Goal: Find specific page/section: Find specific page/section

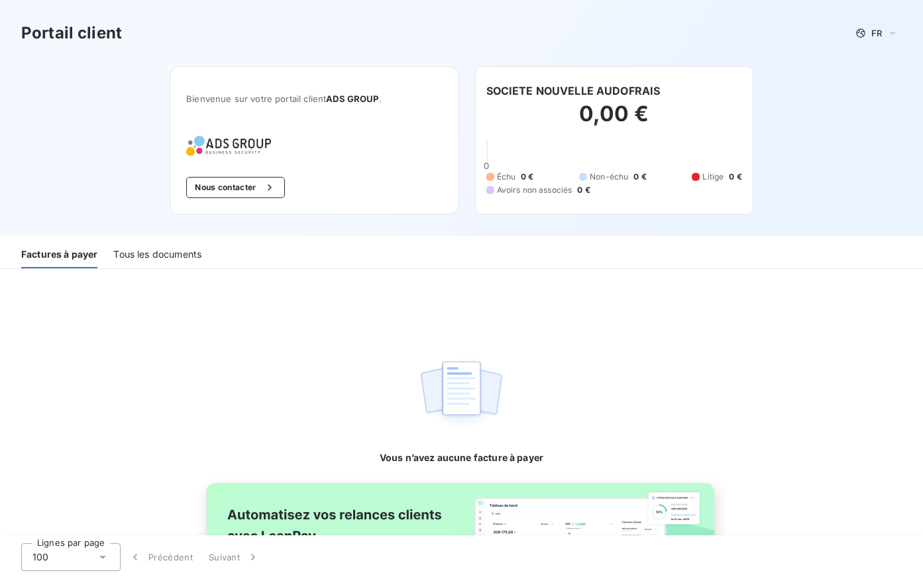
click at [149, 253] on div "Tous les documents" at bounding box center [157, 255] width 88 height 28
